Goal: Transaction & Acquisition: Register for event/course

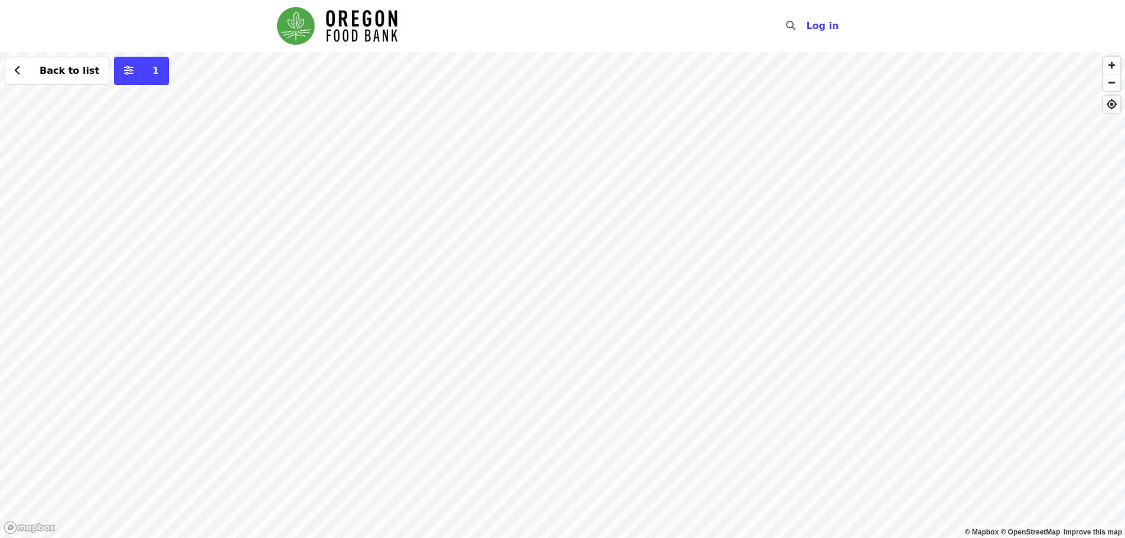
drag, startPoint x: 654, startPoint y: 248, endPoint x: 731, endPoint y: 392, distance: 163.6
click at [730, 400] on div "Back to list 1" at bounding box center [562, 295] width 1125 height 486
click at [400, 152] on div "Back to list 1" at bounding box center [562, 295] width 1125 height 486
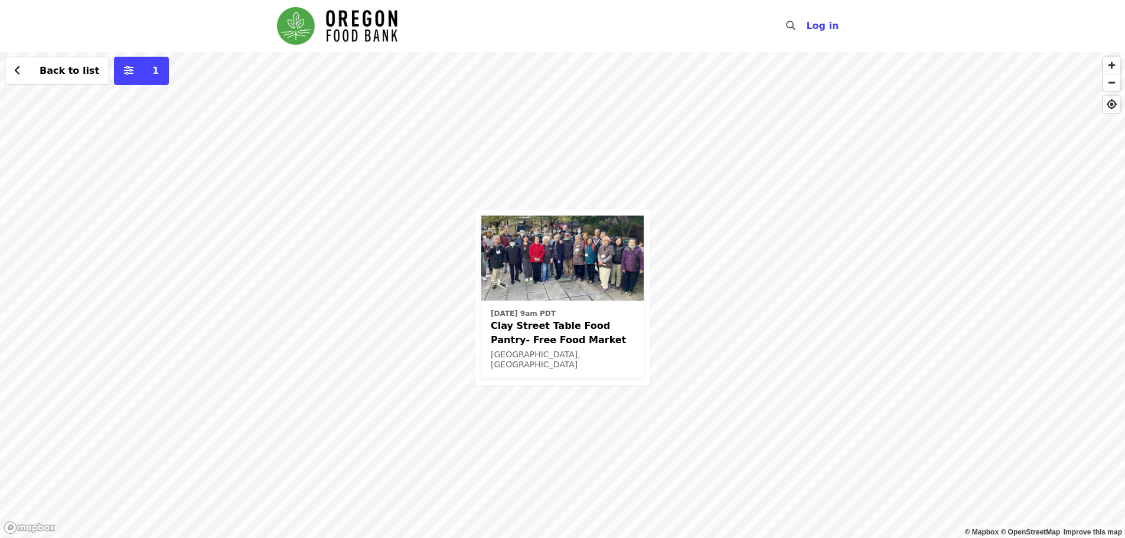
click at [574, 333] on span "Clay Street Table Food Pantry- Free Food Market" at bounding box center [563, 333] width 144 height 28
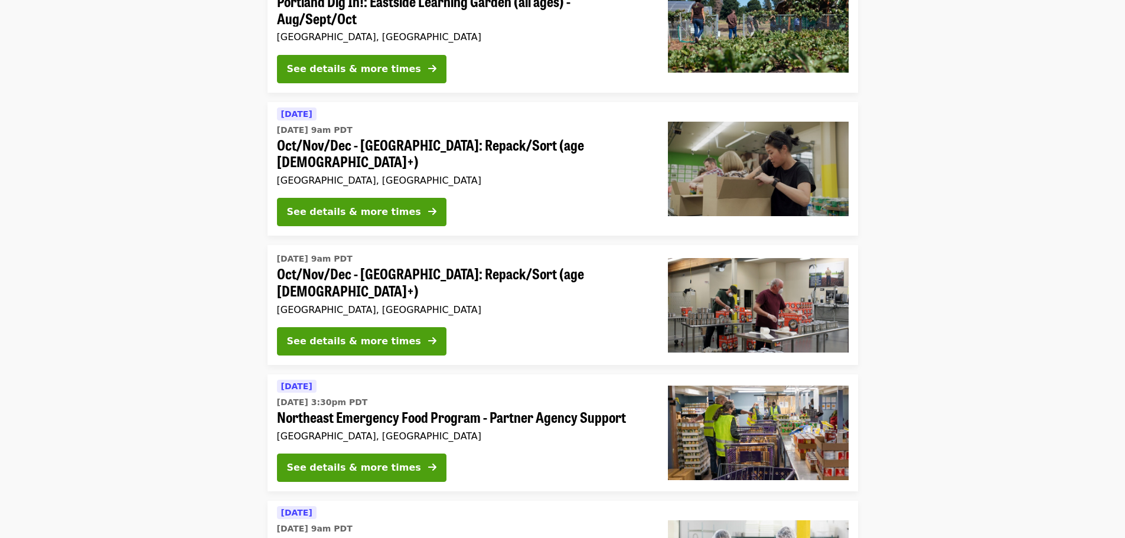
scroll to position [118, 0]
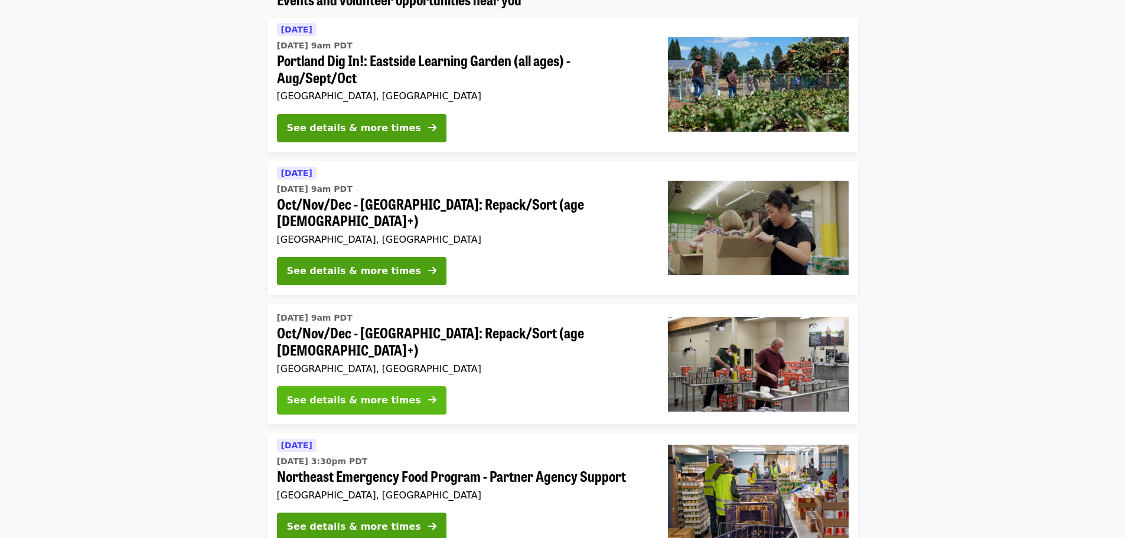
click at [353, 393] on div "See details & more times" at bounding box center [354, 400] width 134 height 14
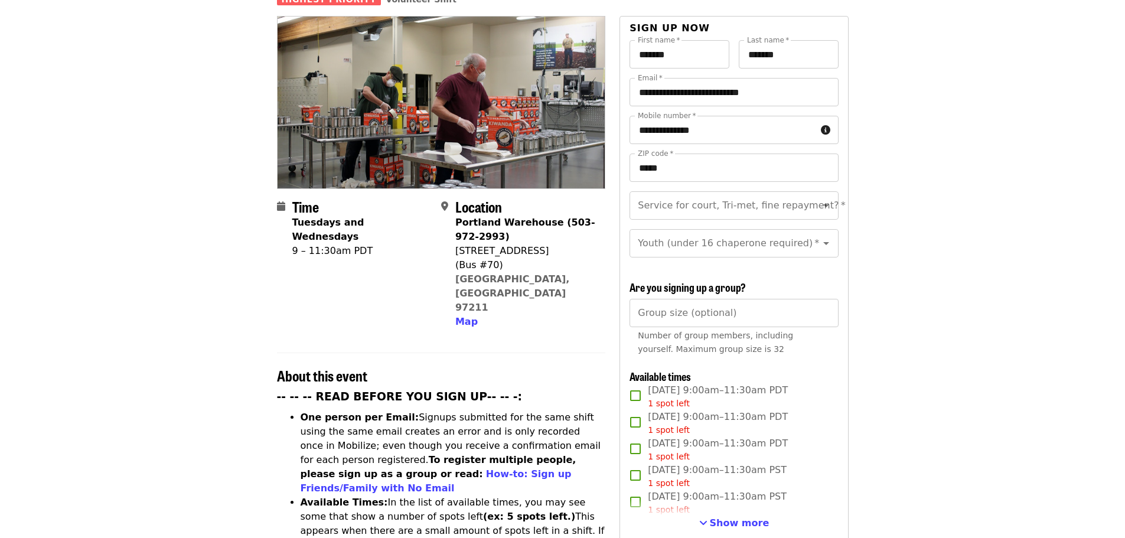
scroll to position [118, 0]
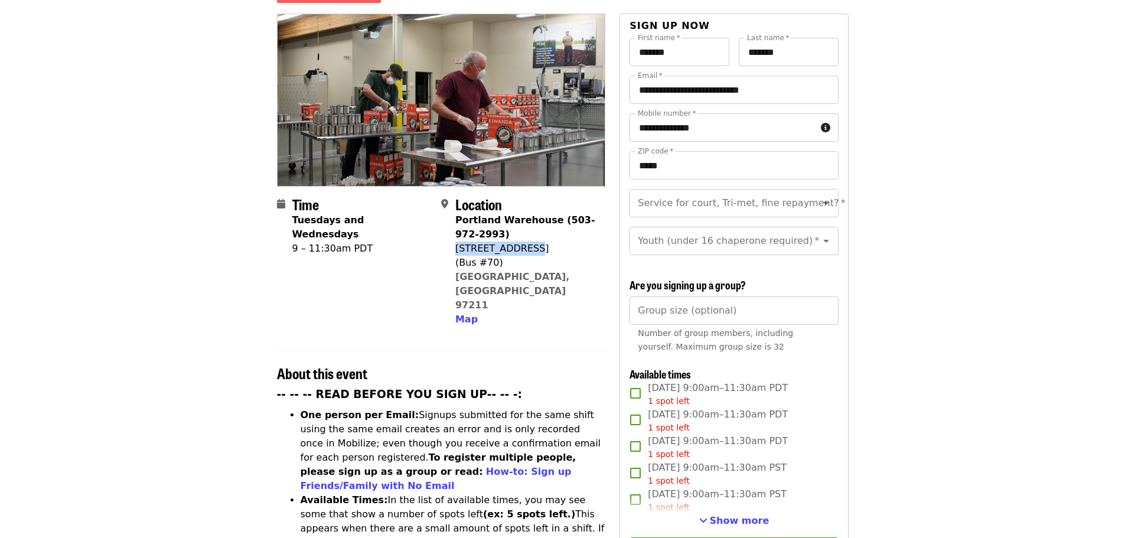
drag, startPoint x: 455, startPoint y: 229, endPoint x: 529, endPoint y: 230, distance: 73.2
click at [529, 242] on div "7900 NE 33rd Dr" at bounding box center [525, 249] width 141 height 14
copy div "7900 NE 33rd Dr"
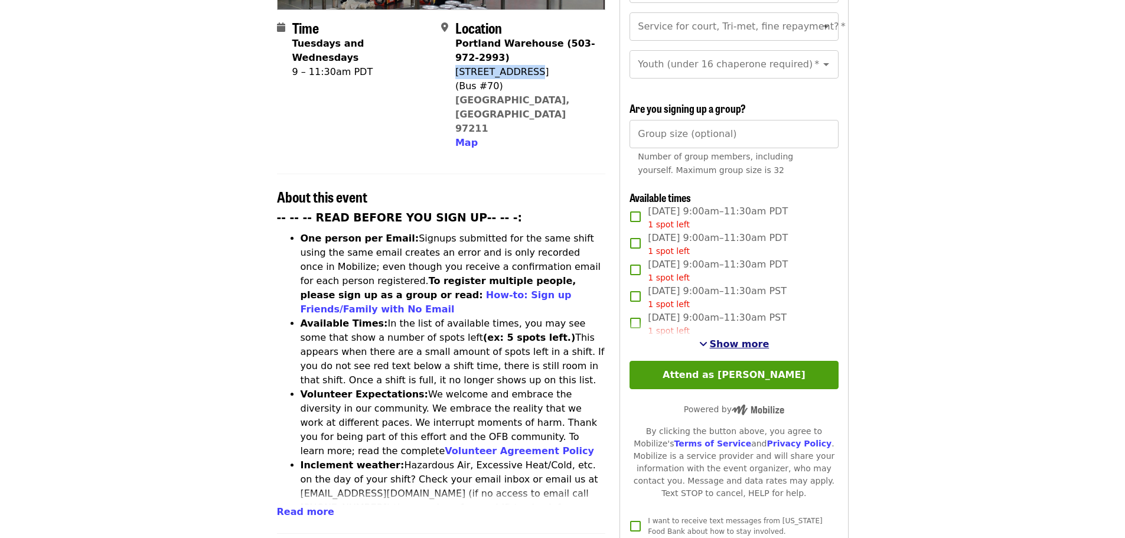
scroll to position [295, 0]
click at [733, 338] on span "Show more" at bounding box center [740, 343] width 60 height 11
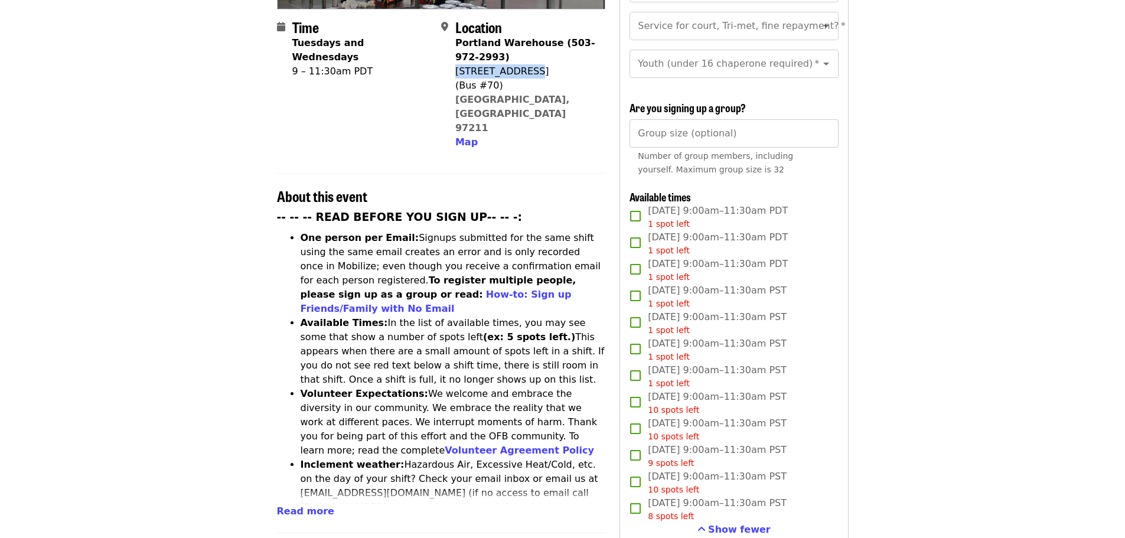
scroll to position [354, 0]
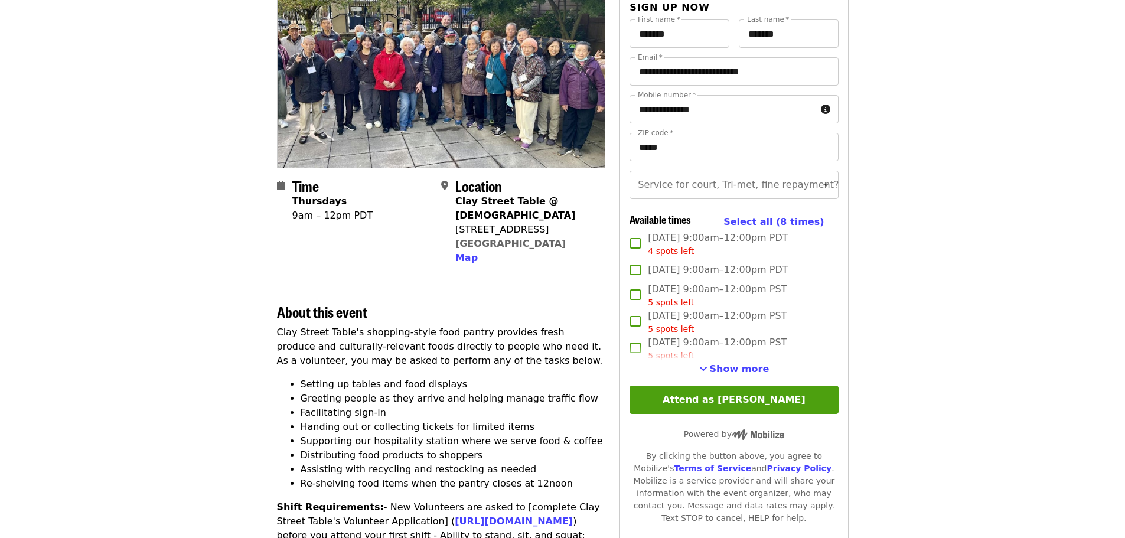
scroll to position [118, 0]
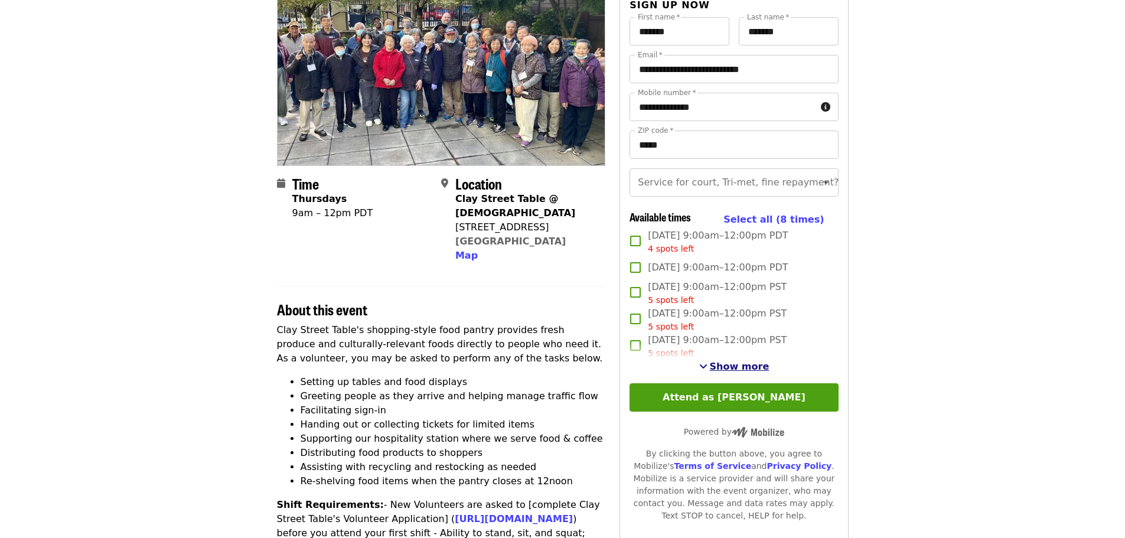
click at [754, 372] on span "Show more" at bounding box center [740, 366] width 60 height 11
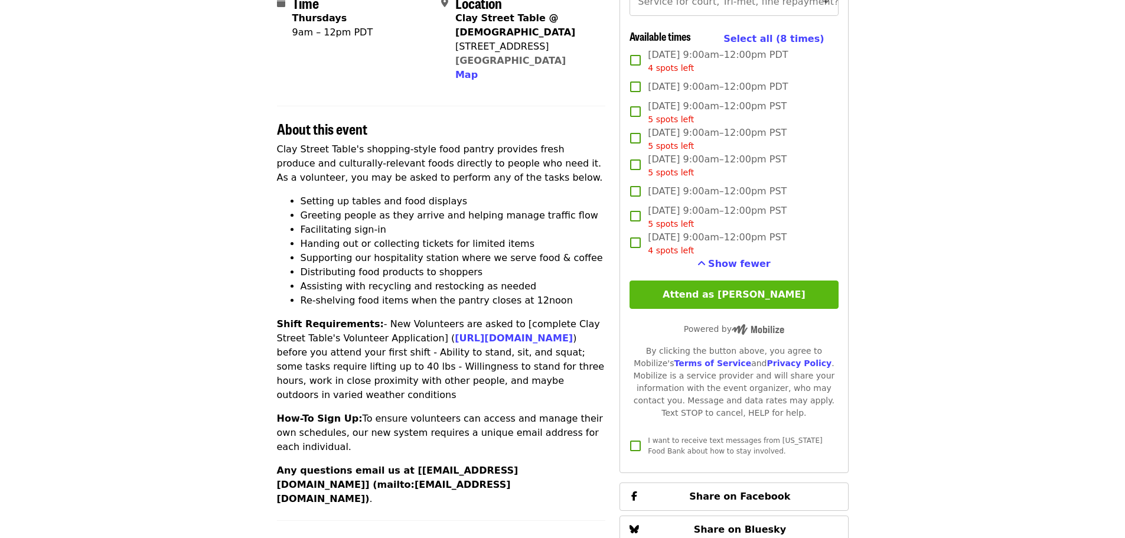
scroll to position [67, 0]
